Goal: Communication & Community: Participate in discussion

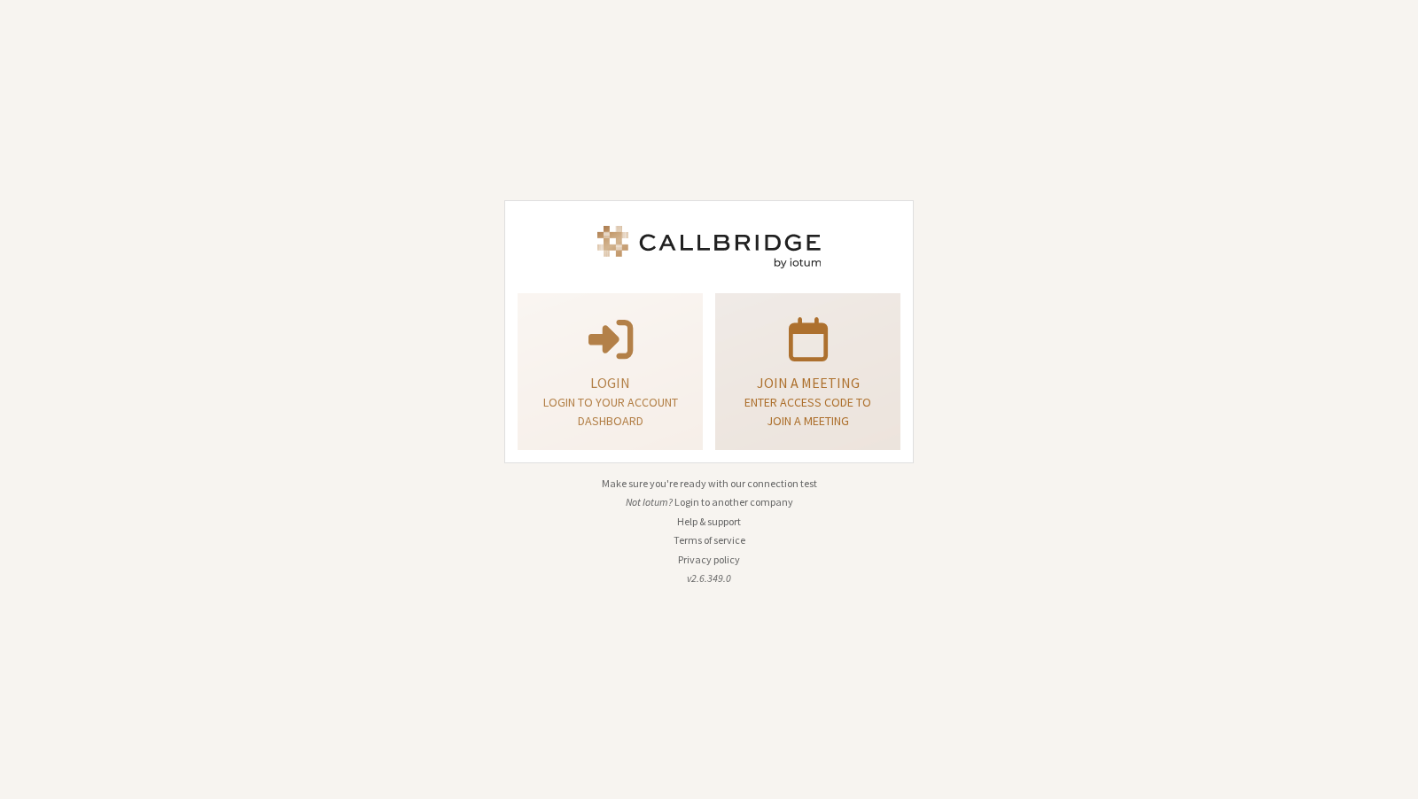
click at [779, 353] on p at bounding box center [807, 338] width 141 height 50
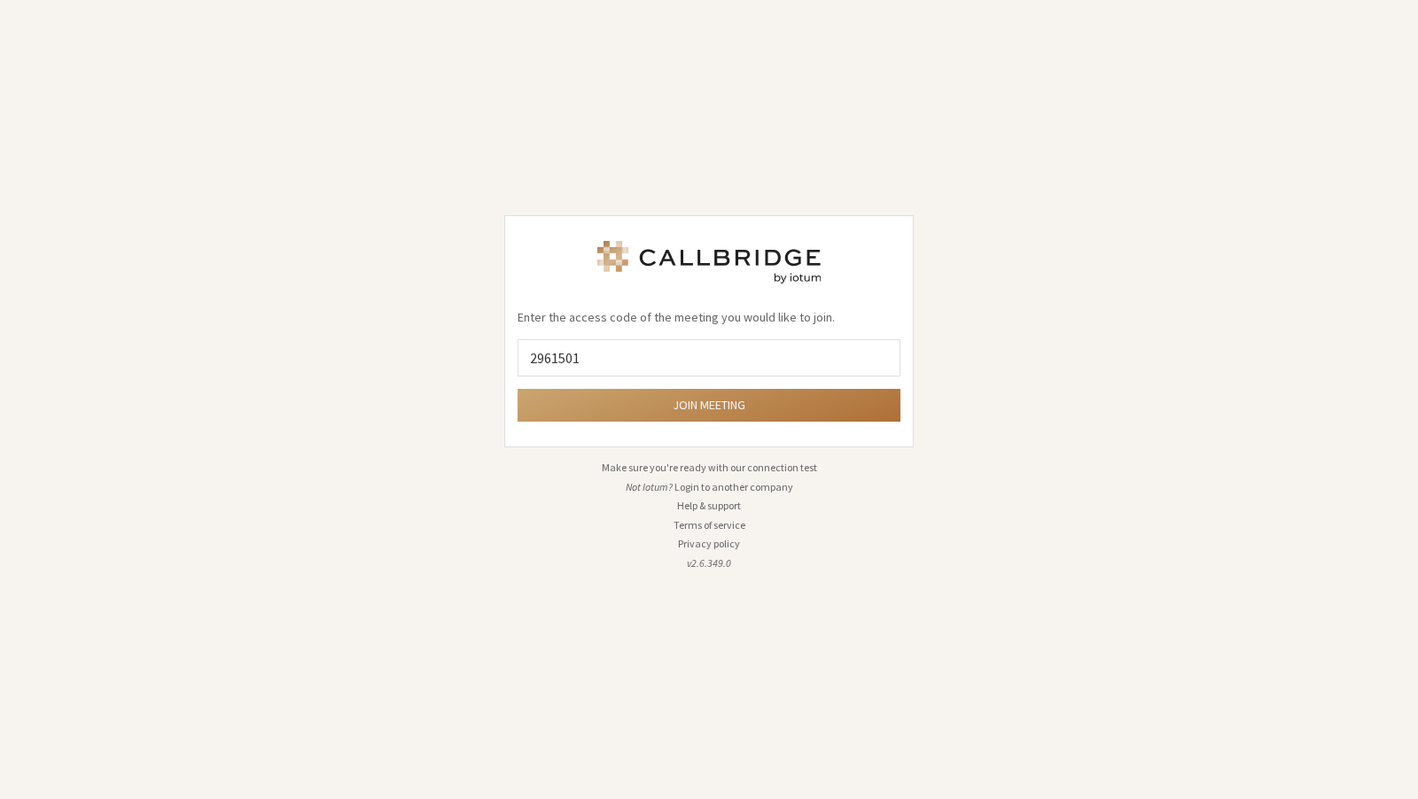
type input "2961501"
click at [518, 389] on button "Join meeting" at bounding box center [709, 405] width 383 height 33
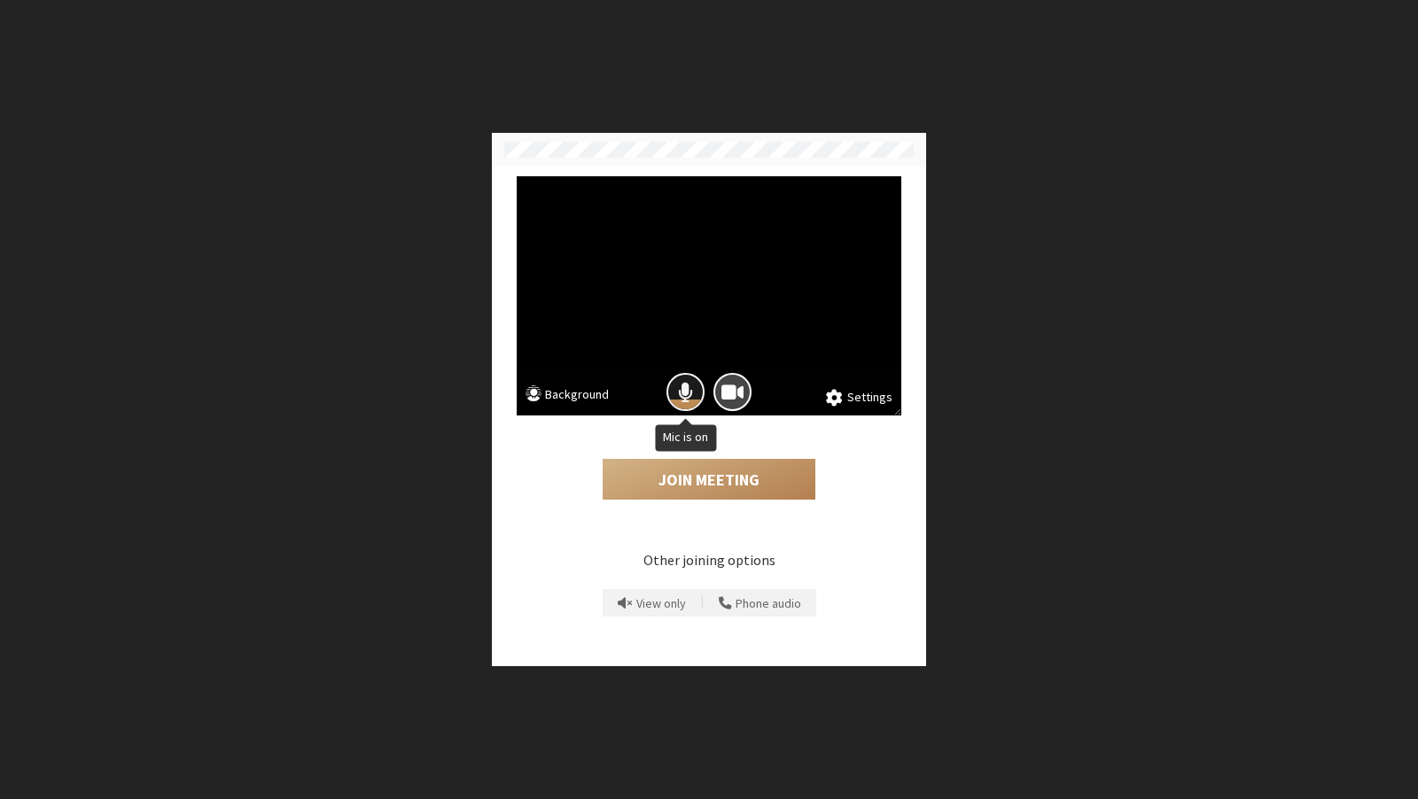
click at [687, 393] on span "Mic is on" at bounding box center [685, 392] width 15 height 24
click at [727, 393] on span "Camera is on" at bounding box center [732, 392] width 22 height 24
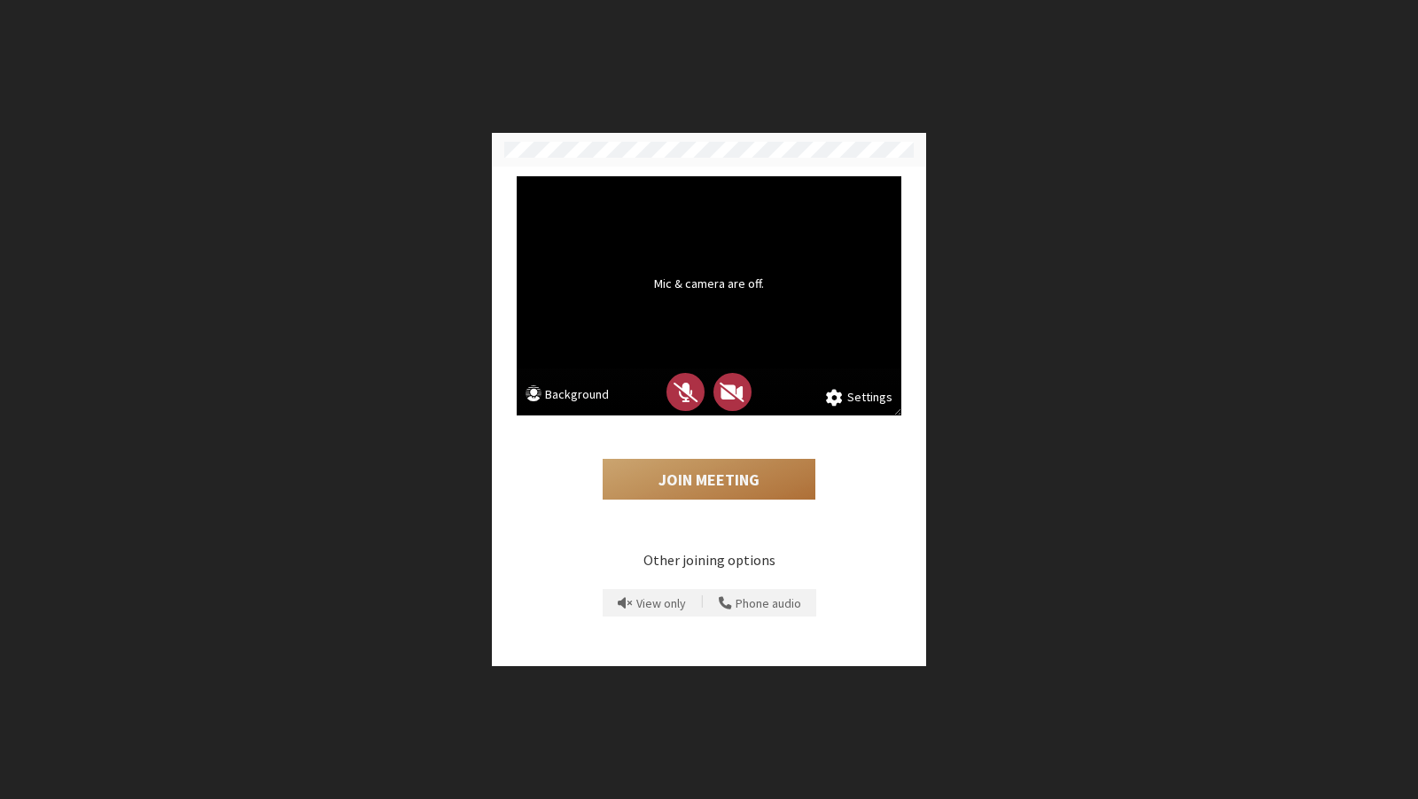
click at [715, 463] on button "Join Meeting" at bounding box center [709, 479] width 213 height 41
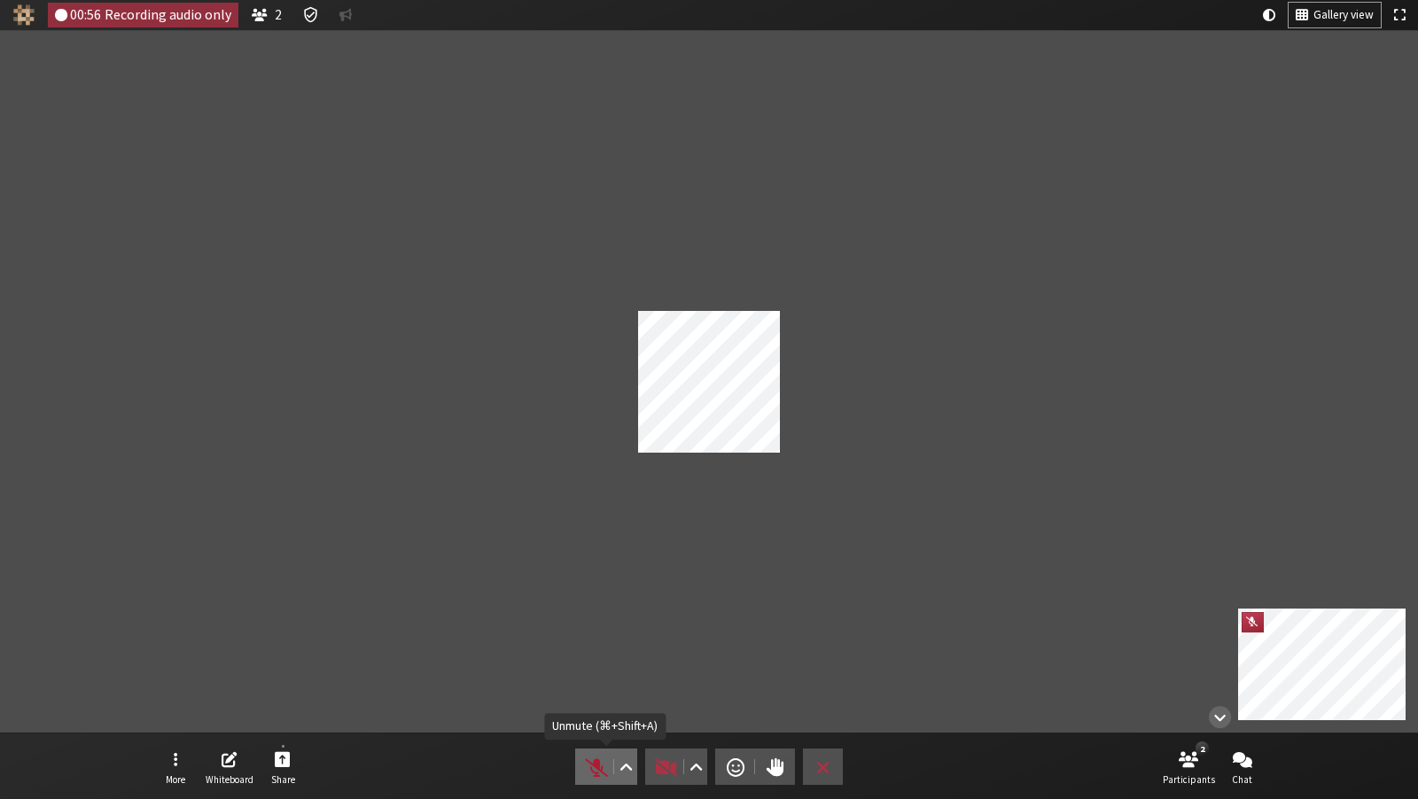
click at [584, 767] on span "Unmute (⌘+Shift+A)" at bounding box center [596, 767] width 25 height 25
click at [656, 763] on span "Start video (⌘+Shift+V)" at bounding box center [666, 767] width 25 height 25
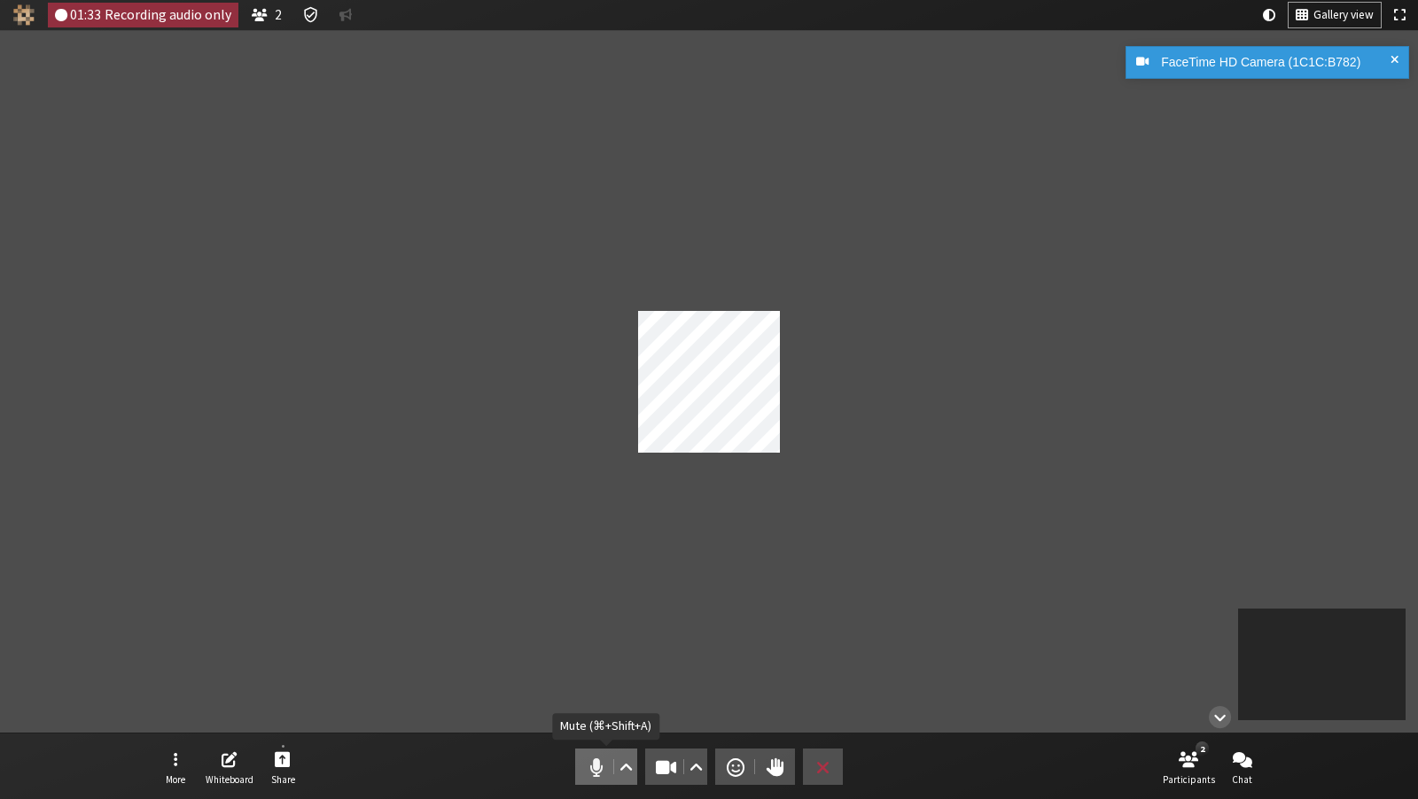
click at [596, 761] on span "Mute (⌘+Shift+A)" at bounding box center [596, 767] width 25 height 25
